Goal: Find specific fact: Find specific page/section

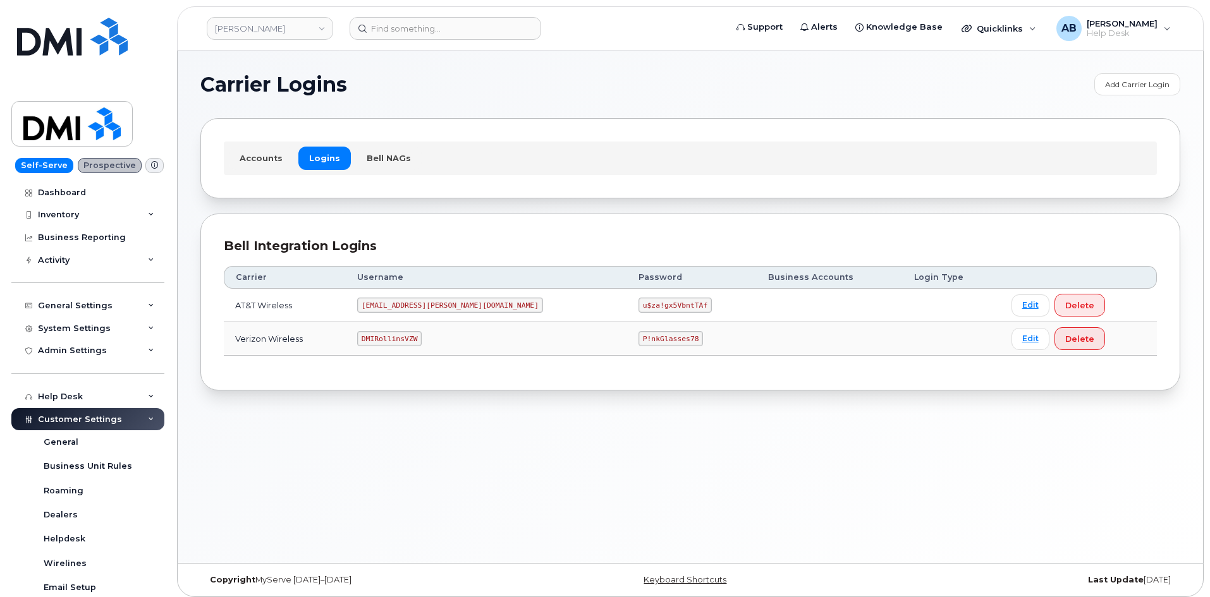
click at [417, 305] on code "[EMAIL_ADDRESS][PERSON_NAME][DOMAIN_NAME]" at bounding box center [450, 305] width 186 height 15
copy code "[EMAIL_ADDRESS][PERSON_NAME][DOMAIN_NAME]"
click at [639, 312] on code "u$za!gx5VbntTAf" at bounding box center [675, 305] width 73 height 15
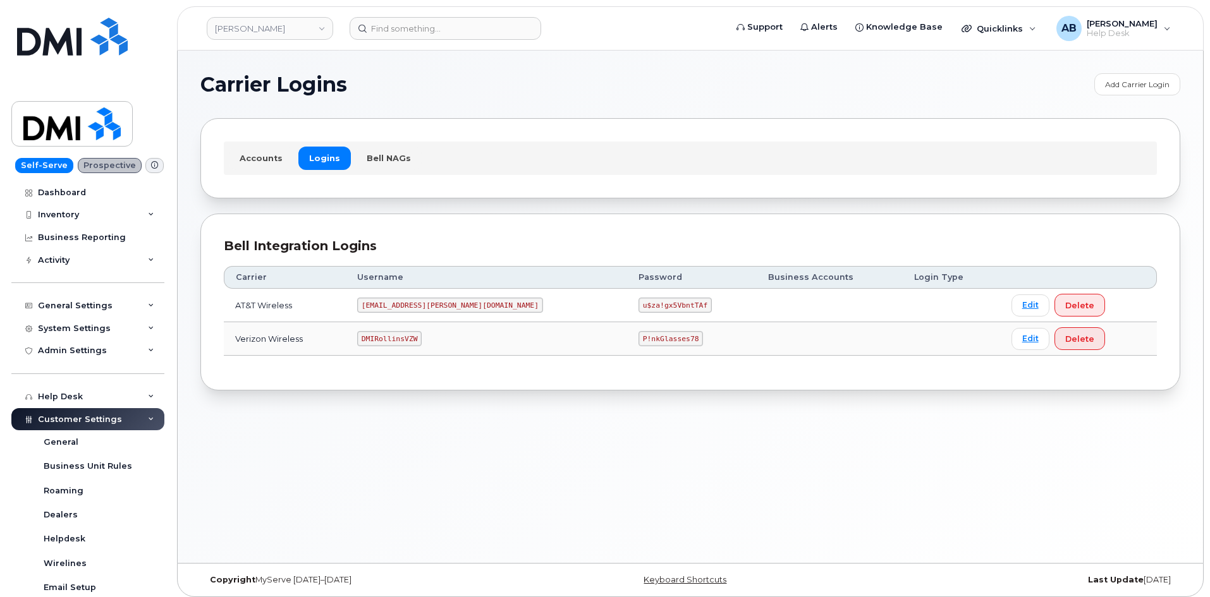
click at [639, 302] on code "u$za!gx5VbntTAf" at bounding box center [675, 305] width 73 height 15
copy code "u$za!gx5VbntTAf"
